Goal: Information Seeking & Learning: Learn about a topic

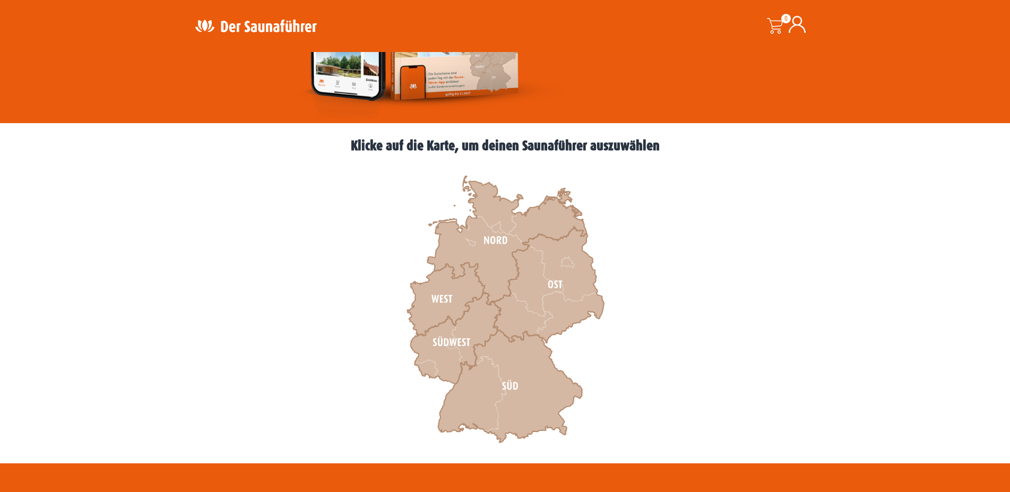
scroll to position [217, 0]
click at [478, 319] on icon at bounding box center [455, 338] width 90 height 91
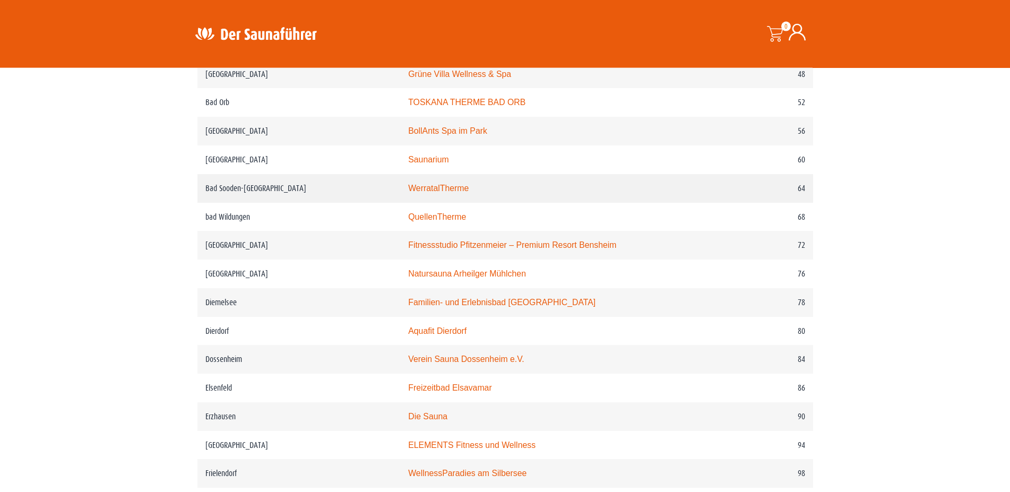
scroll to position [758, 0]
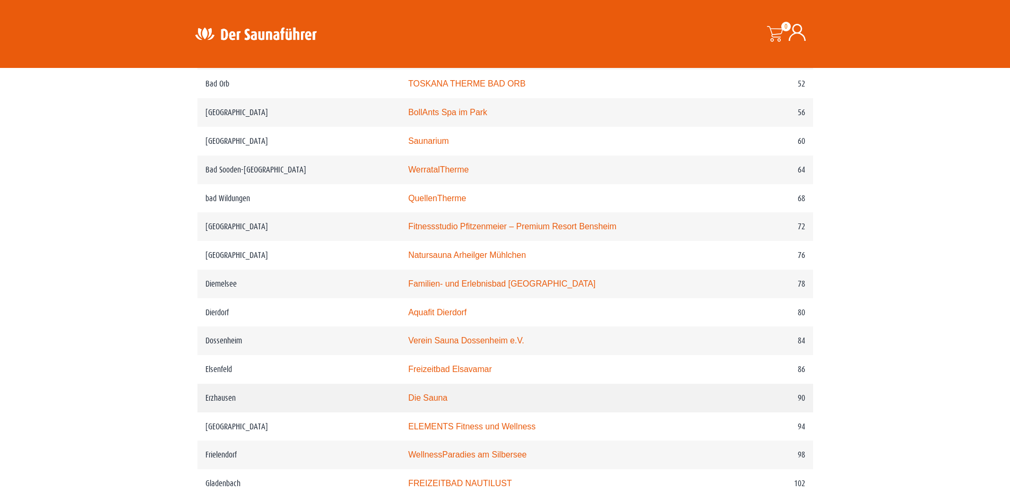
click at [429, 402] on link "Die Sauna" at bounding box center [427, 397] width 39 height 9
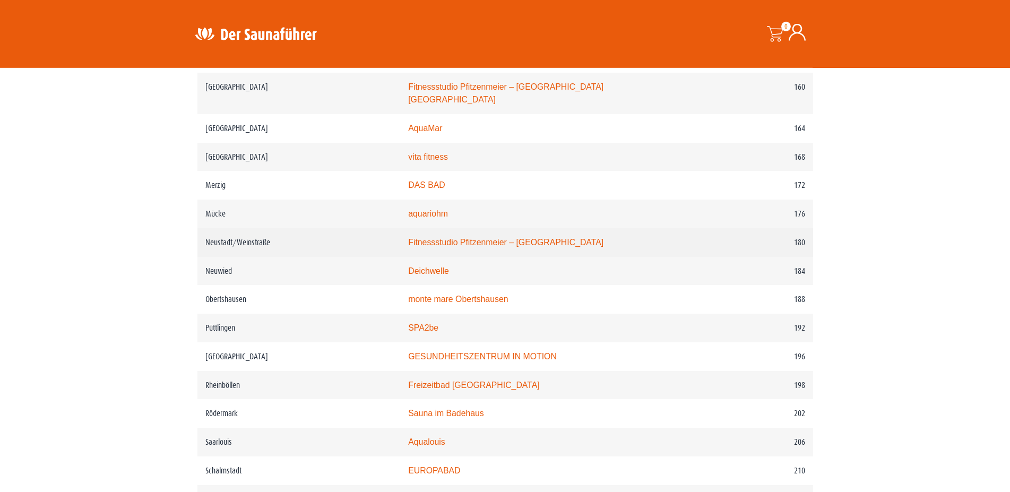
scroll to position [1679, 0]
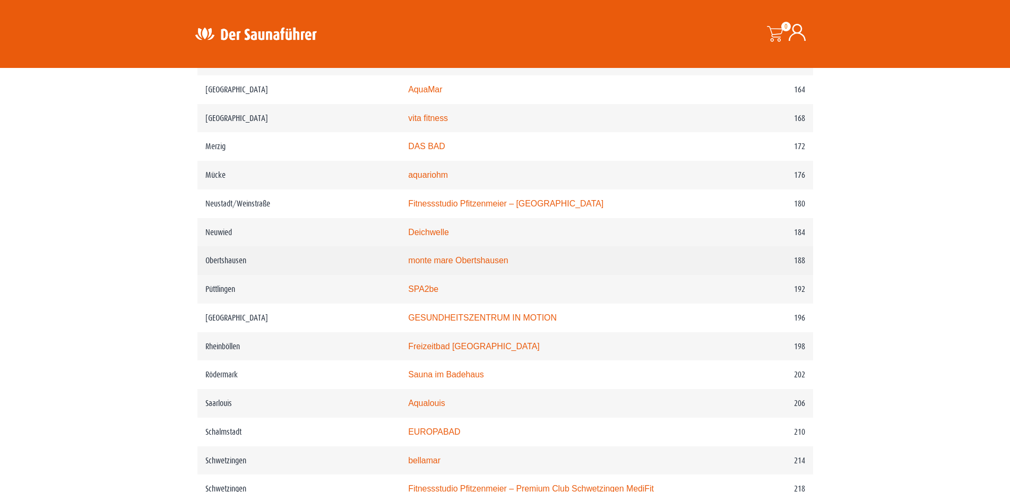
click at [433, 272] on td "monte mare Obertshausen" at bounding box center [548, 260] width 296 height 29
click at [433, 265] on link "monte mare Obertshausen" at bounding box center [458, 260] width 100 height 9
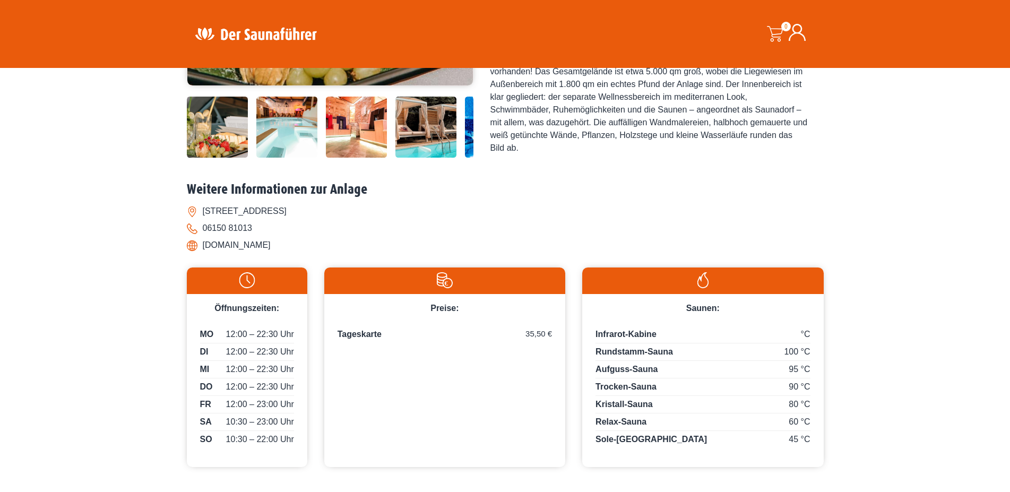
scroll to position [217, 0]
